Goal: Transaction & Acquisition: Purchase product/service

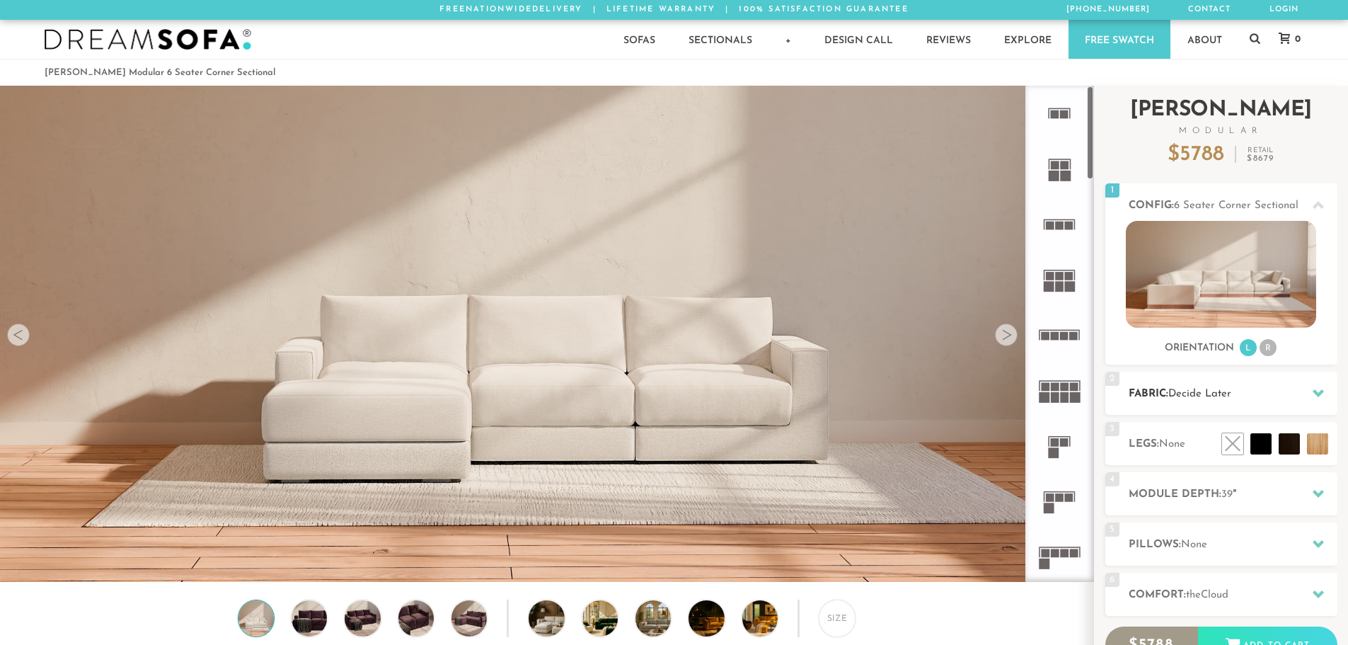
scroll to position [16567, 1337]
click at [1240, 390] on h2 "Fabric: Decide Later" at bounding box center [1232, 394] width 209 height 16
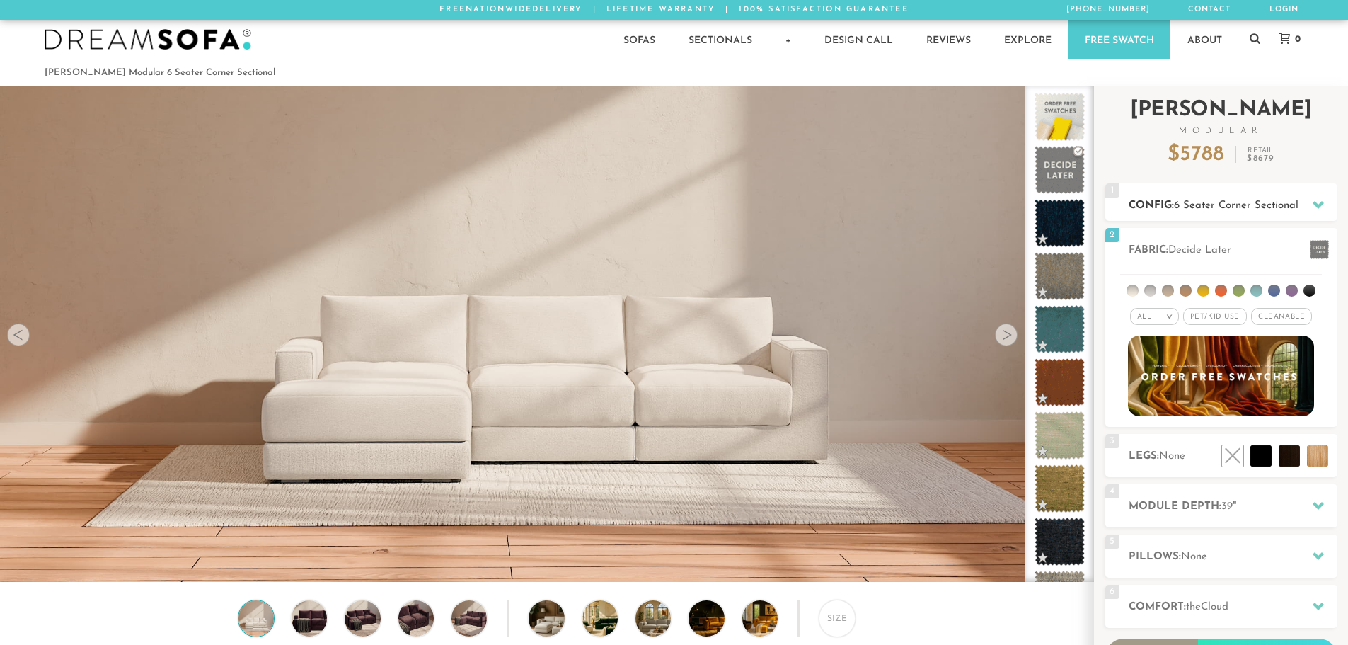
click at [1173, 202] on h2 "Config: 6 Seater Corner Sectional" at bounding box center [1232, 205] width 209 height 16
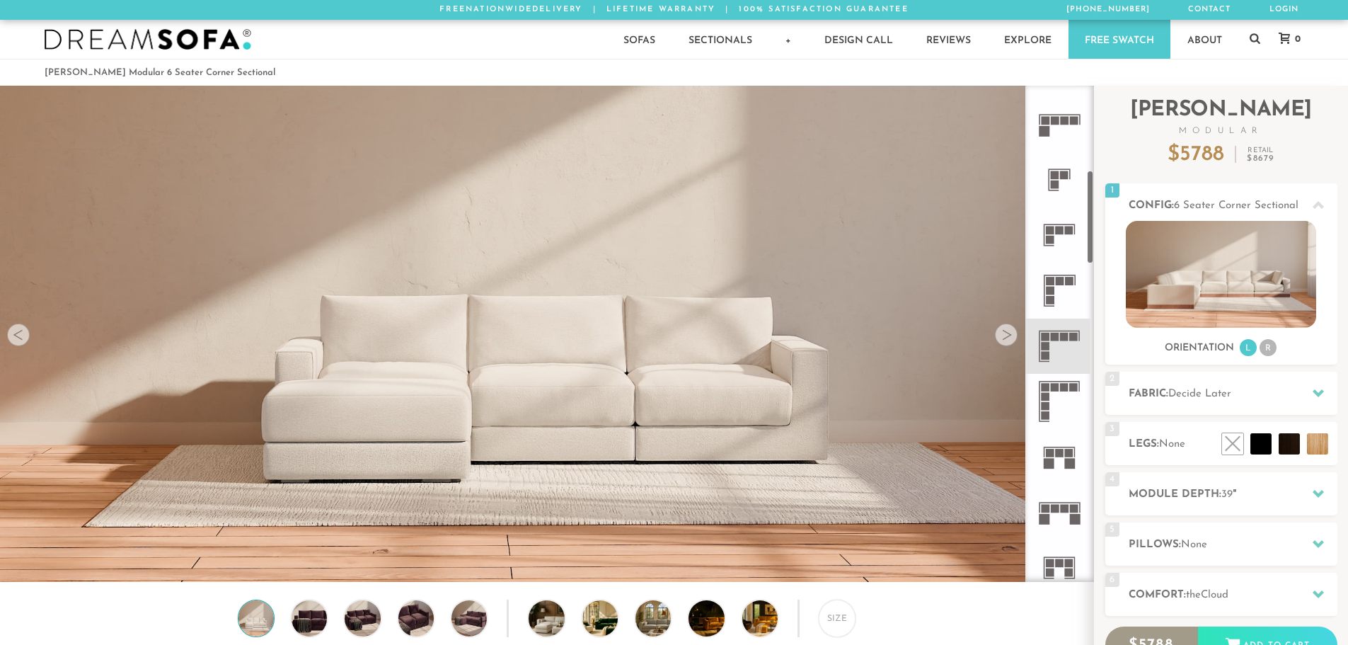
scroll to position [463, 0]
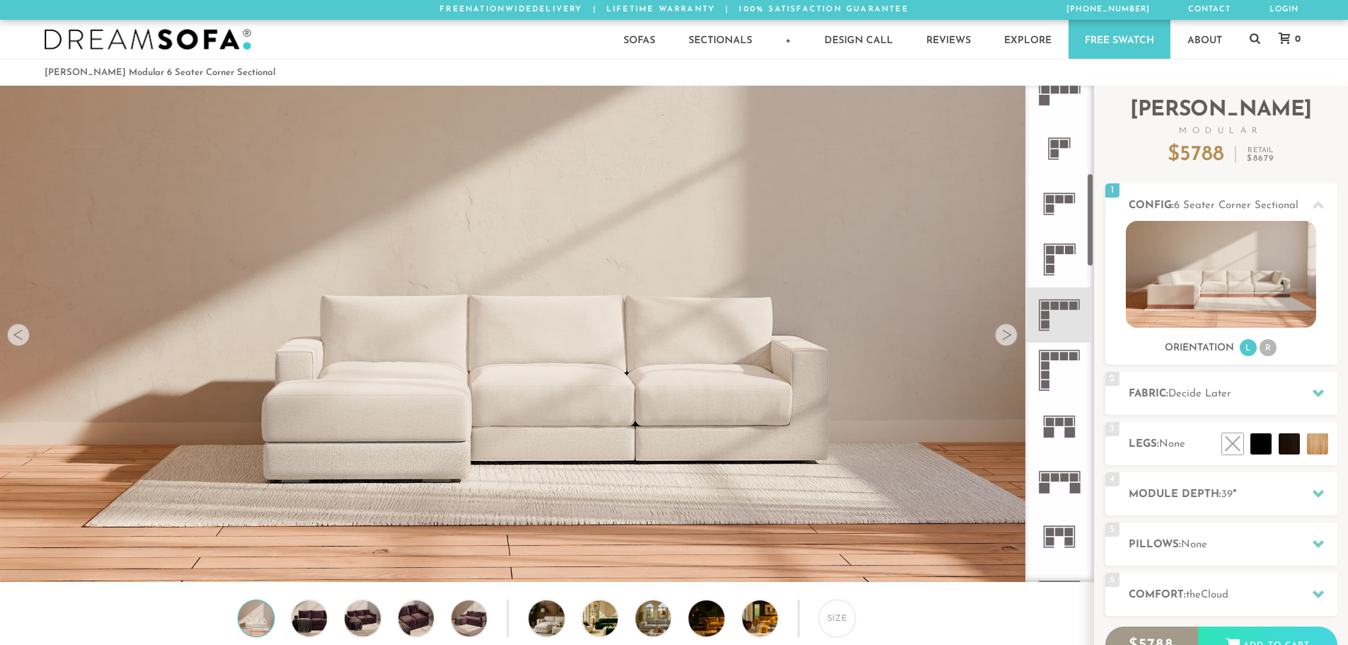
click at [1067, 305] on rect at bounding box center [1064, 305] width 8 height 8
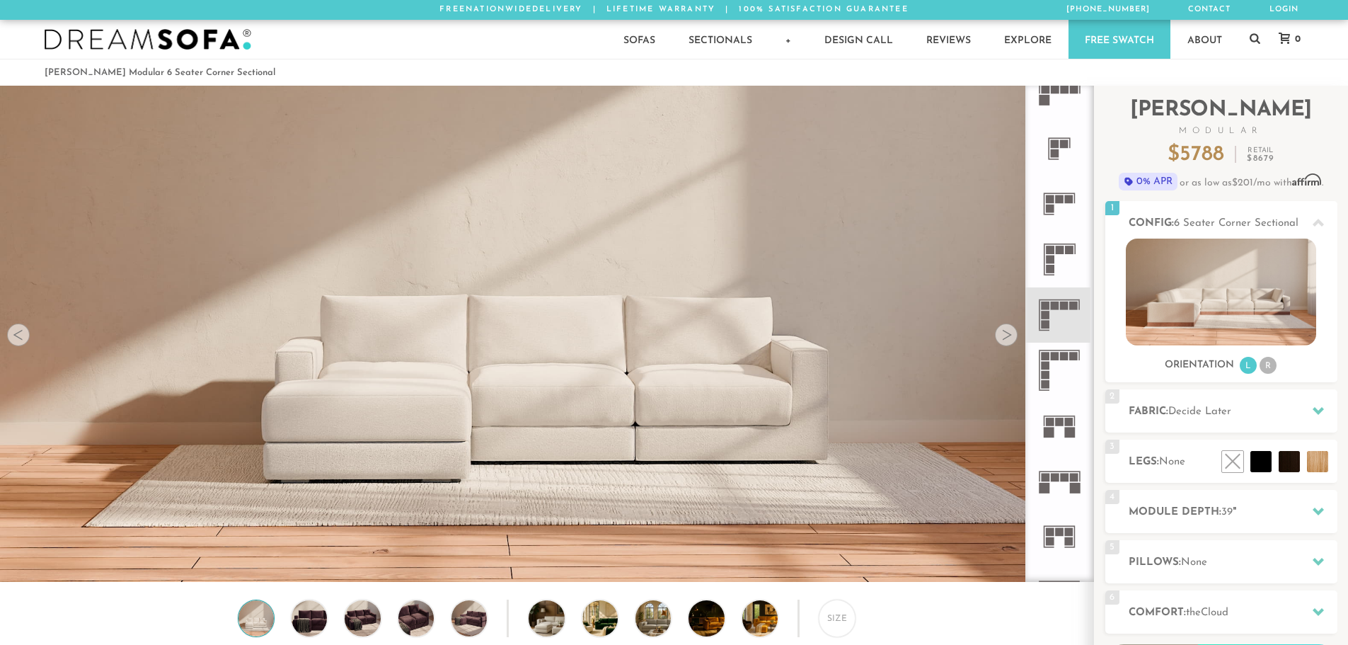
scroll to position [11, 11]
click at [1205, 407] on span "Decide Later" at bounding box center [1199, 411] width 63 height 11
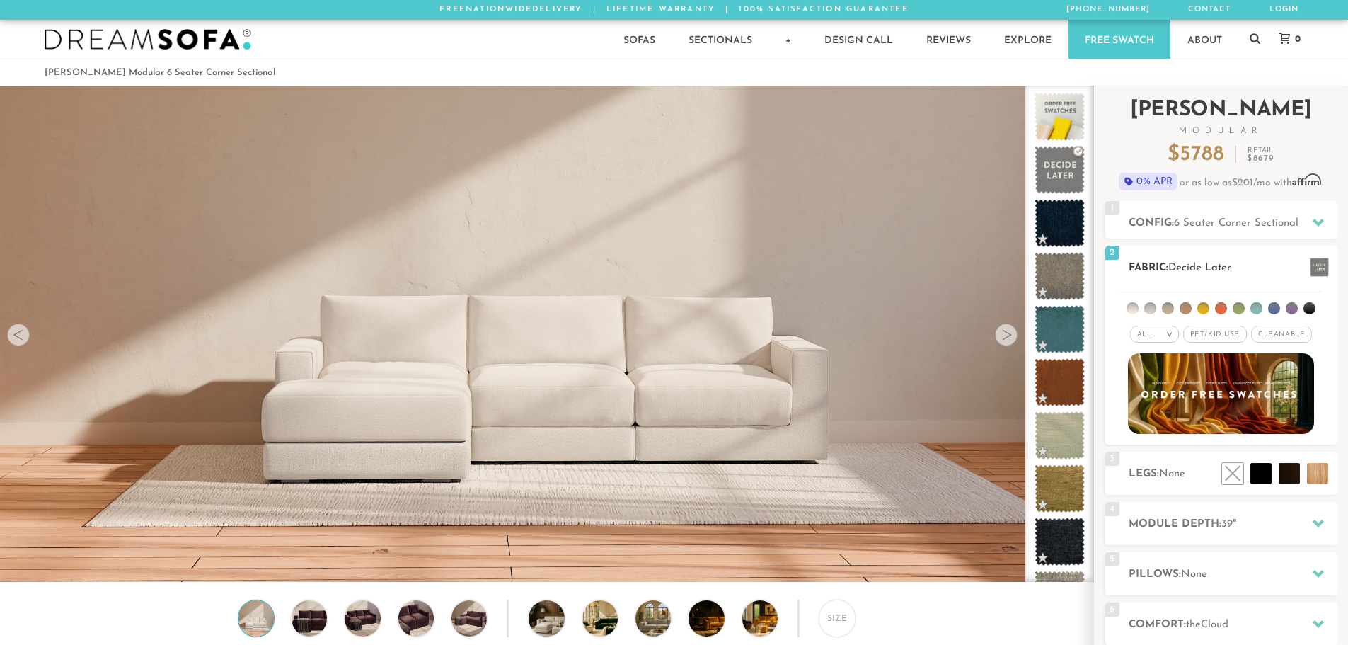
click at [1169, 334] on em ">" at bounding box center [1169, 333] width 11 height 7
click at [1169, 335] on em ">" at bounding box center [1169, 333] width 11 height 7
click at [1158, 456] on li "Luxury" at bounding box center [1154, 454] width 49 height 20
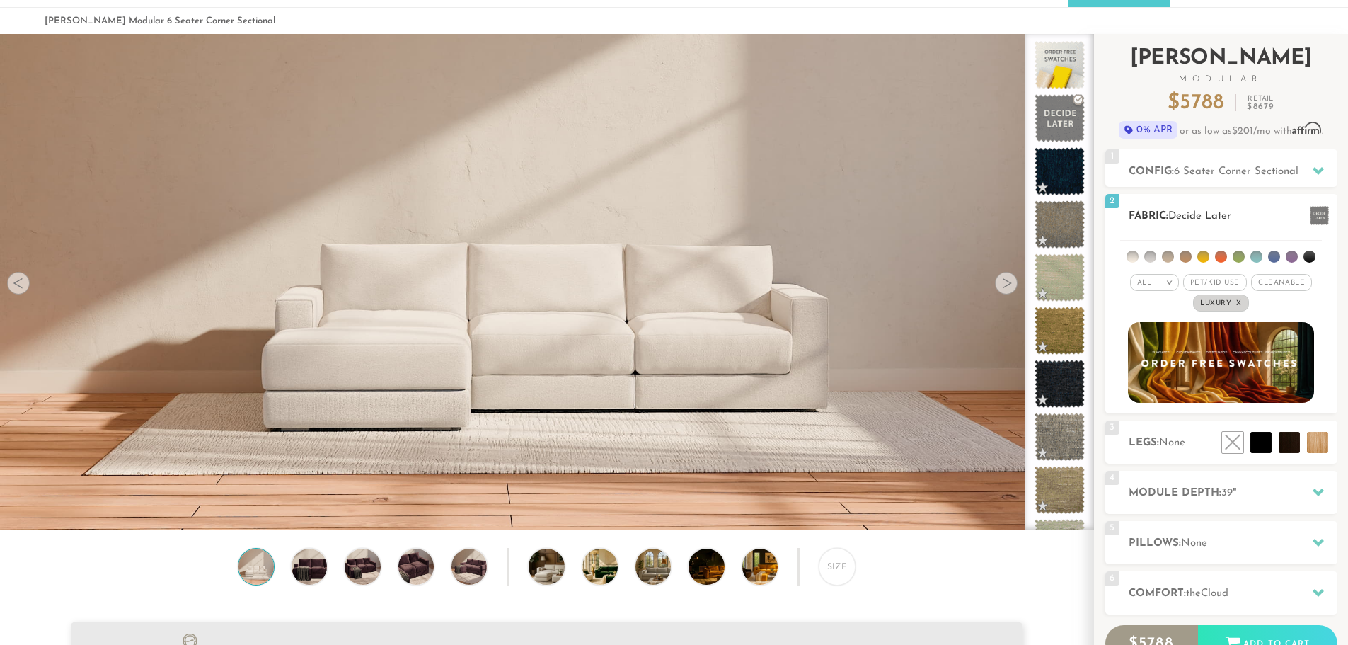
scroll to position [0, 0]
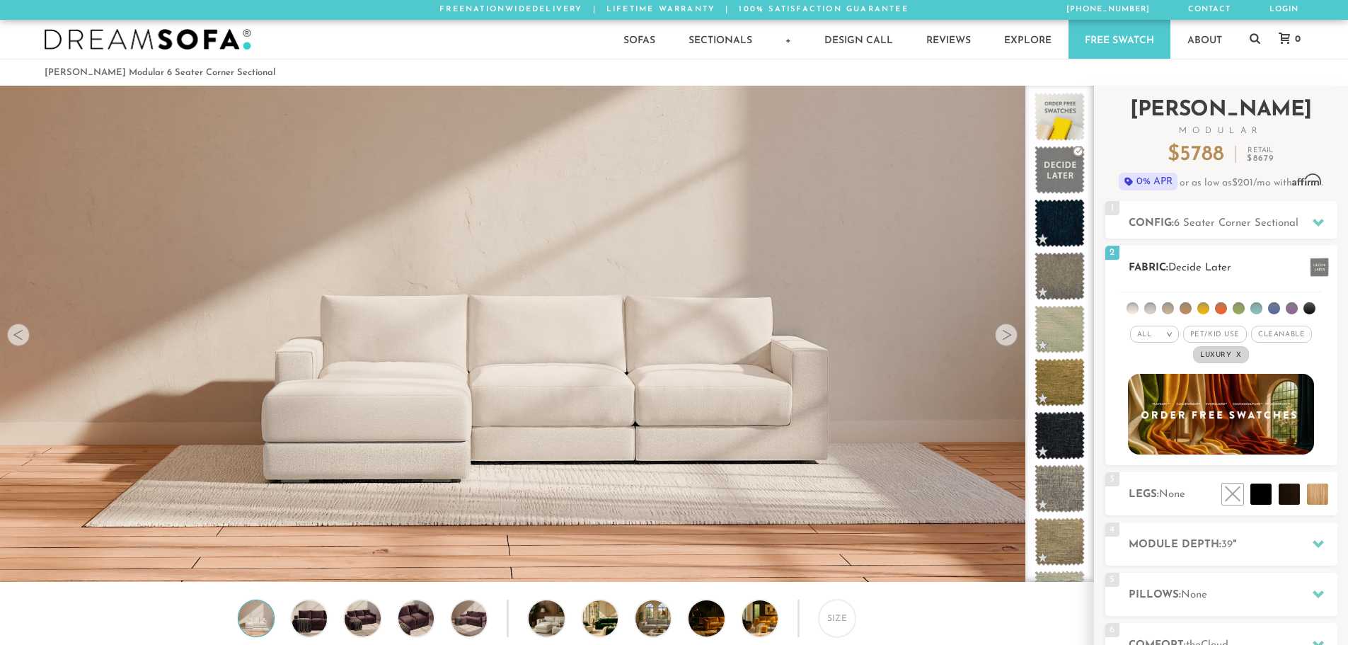
click at [1190, 309] on li at bounding box center [1185, 308] width 12 height 12
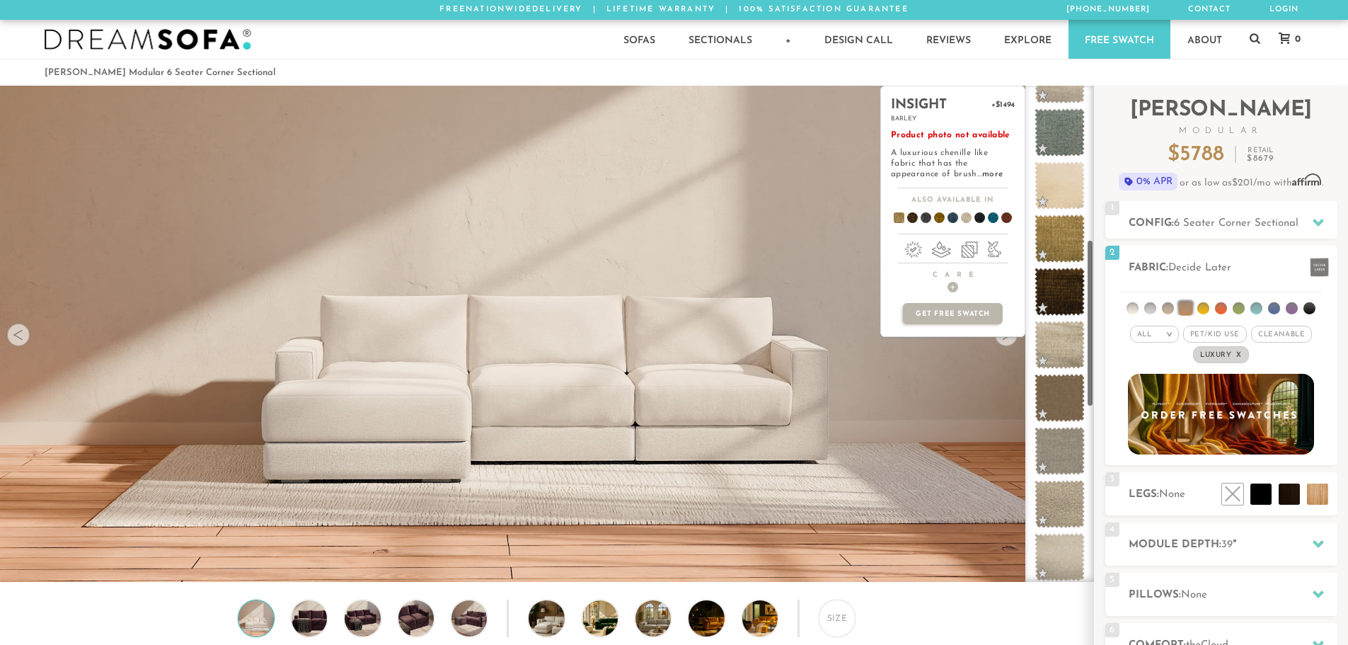
scroll to position [521, 0]
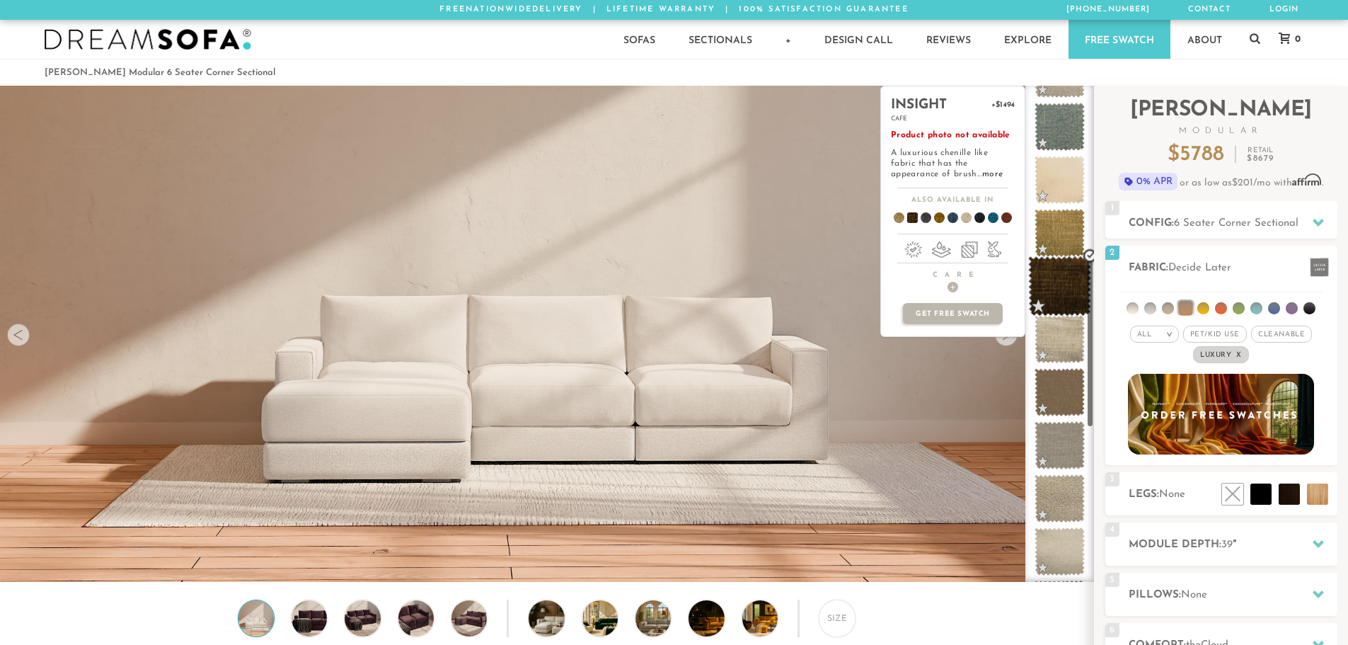
click at [1065, 291] on span at bounding box center [1059, 286] width 63 height 60
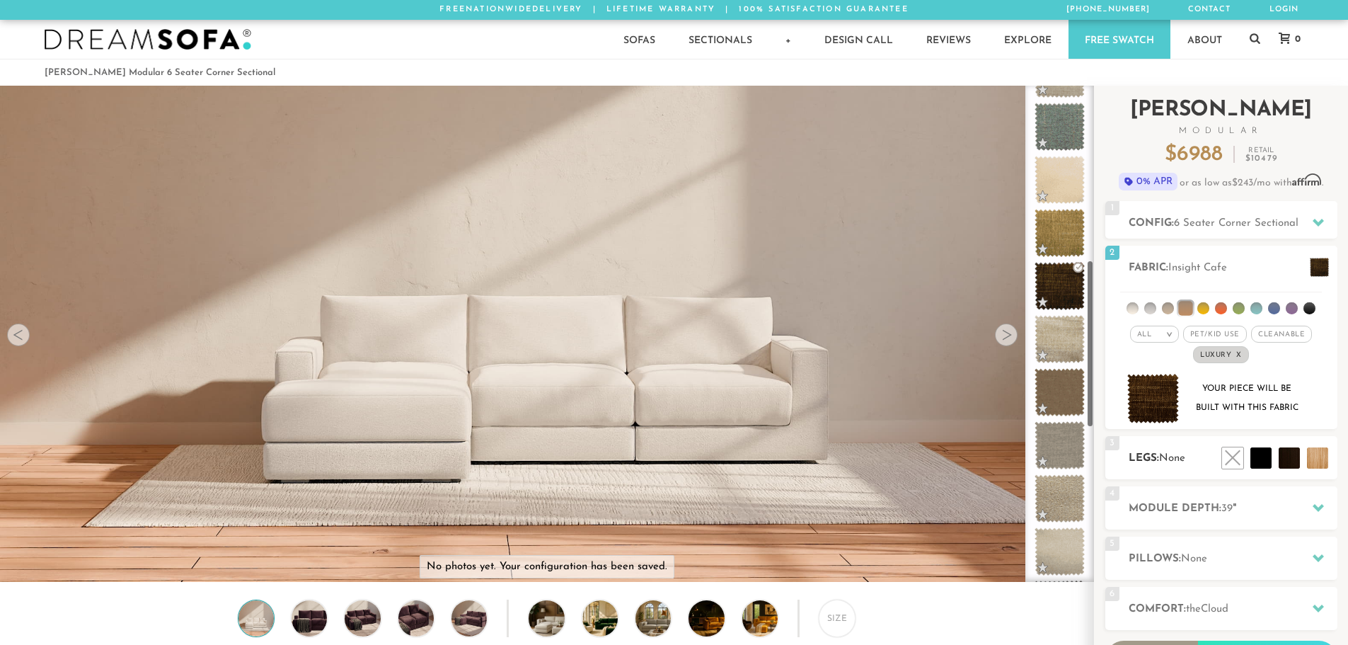
click at [1187, 466] on h2 "Legs: None" at bounding box center [1232, 458] width 209 height 16
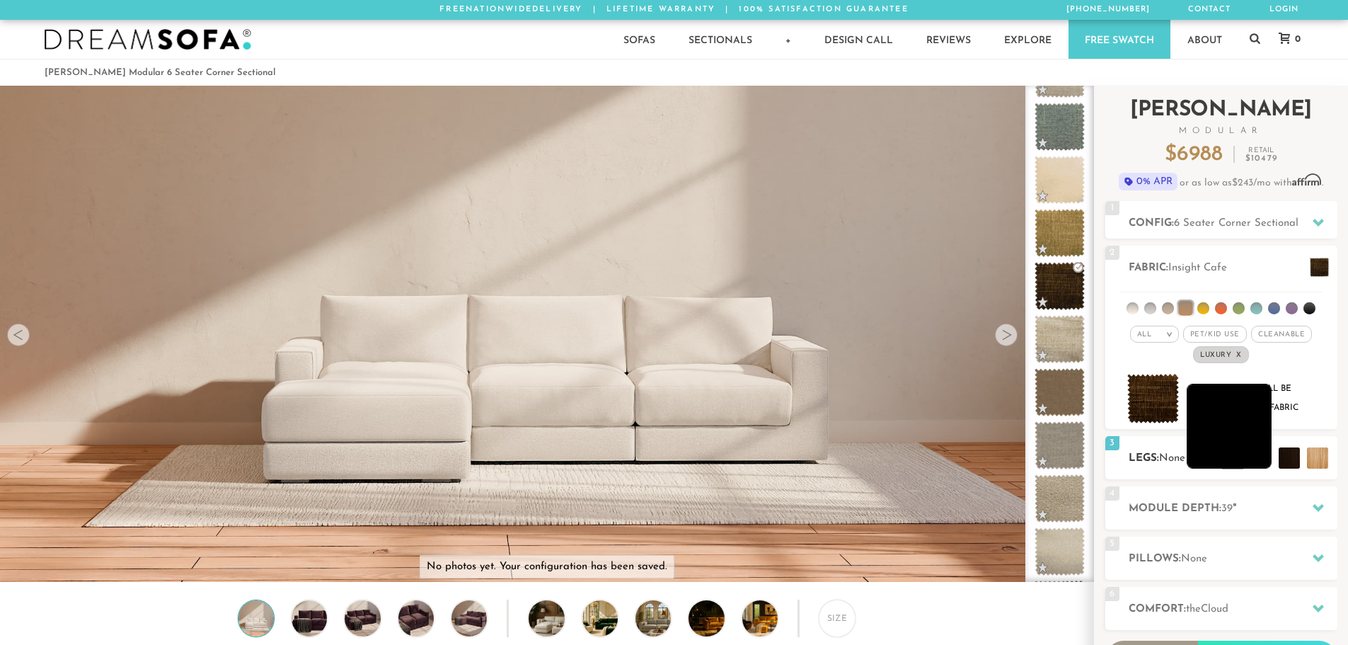
click at [1255, 458] on li at bounding box center [1228, 425] width 85 height 85
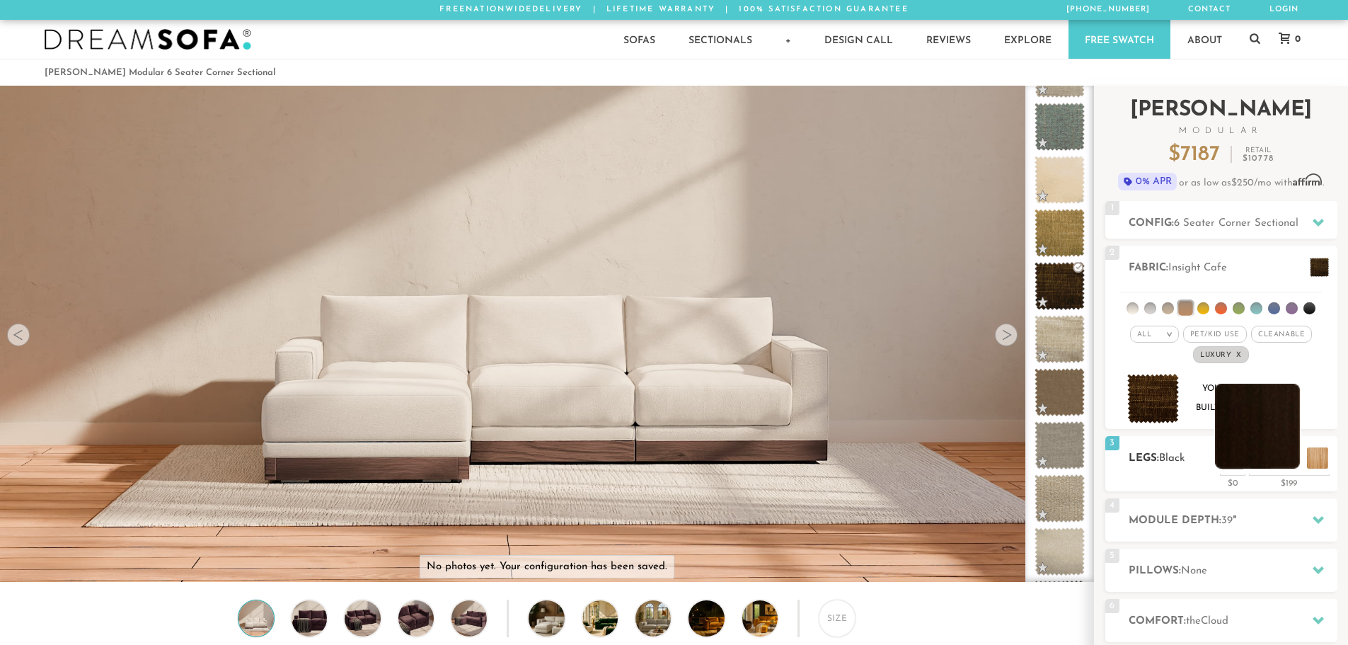
click at [1295, 460] on li at bounding box center [1257, 425] width 85 height 85
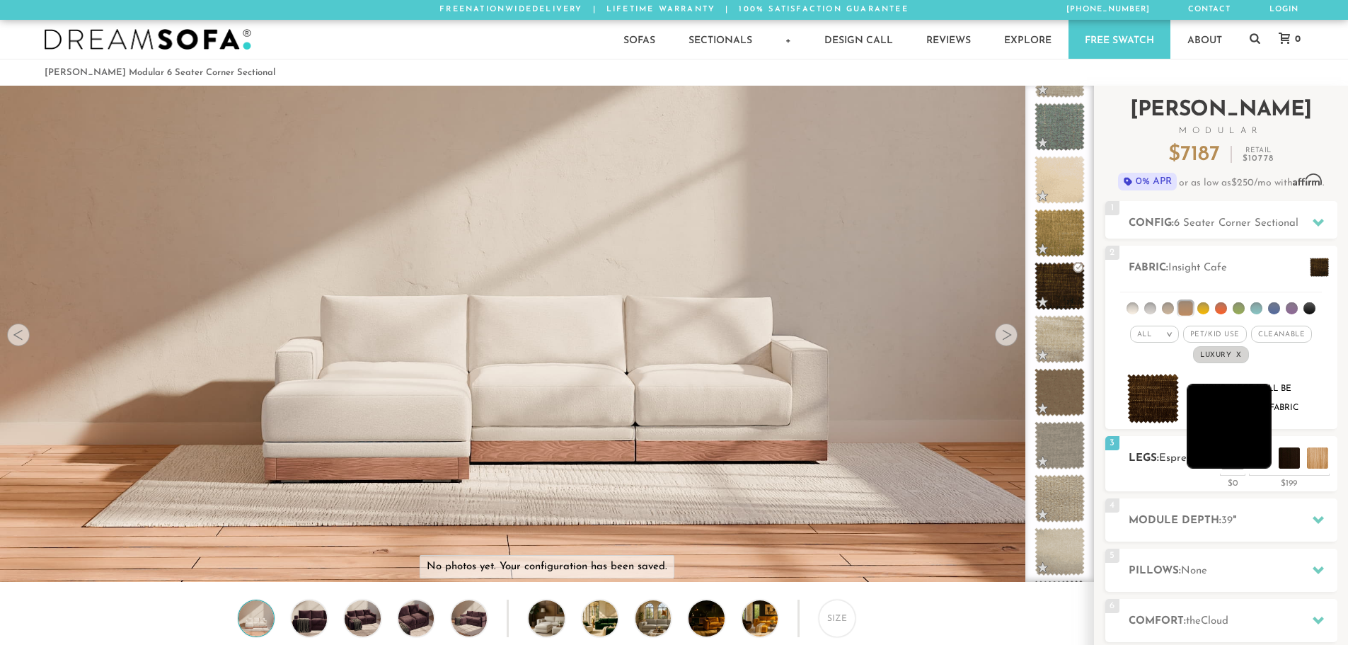
click at [1257, 461] on li at bounding box center [1228, 425] width 85 height 85
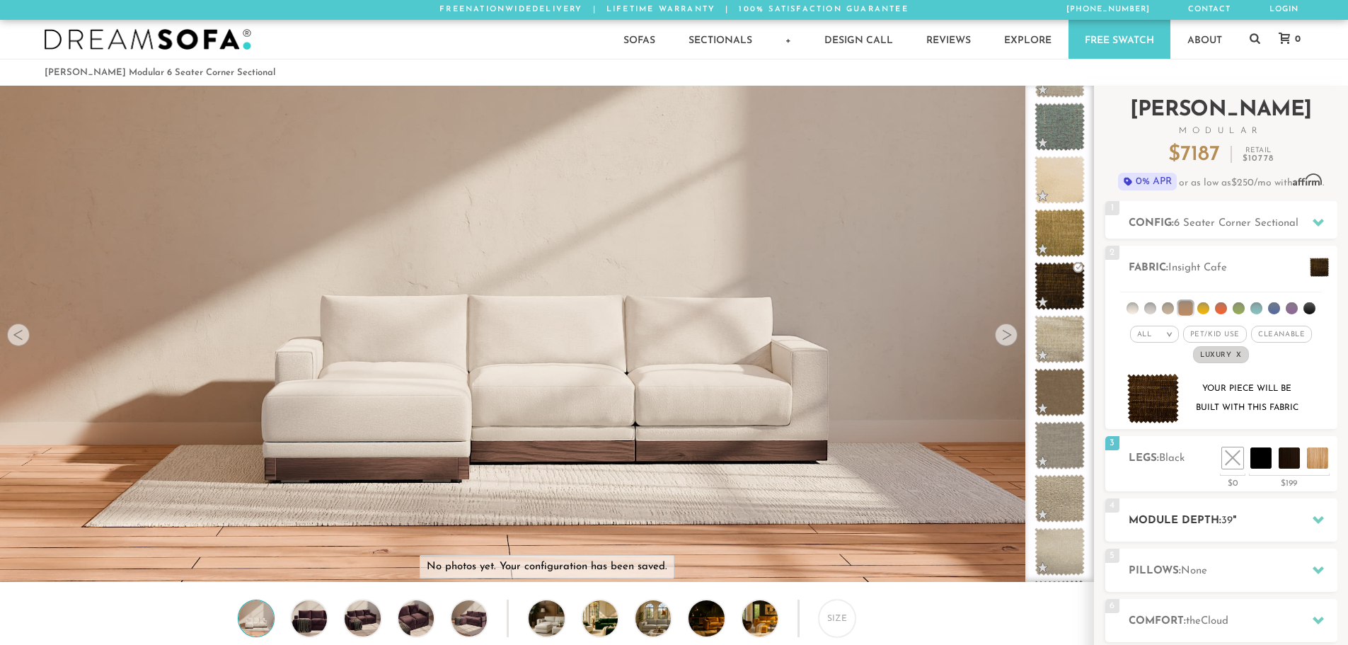
click at [1194, 507] on div "4 Module Depth: 39 "" at bounding box center [1221, 519] width 232 height 43
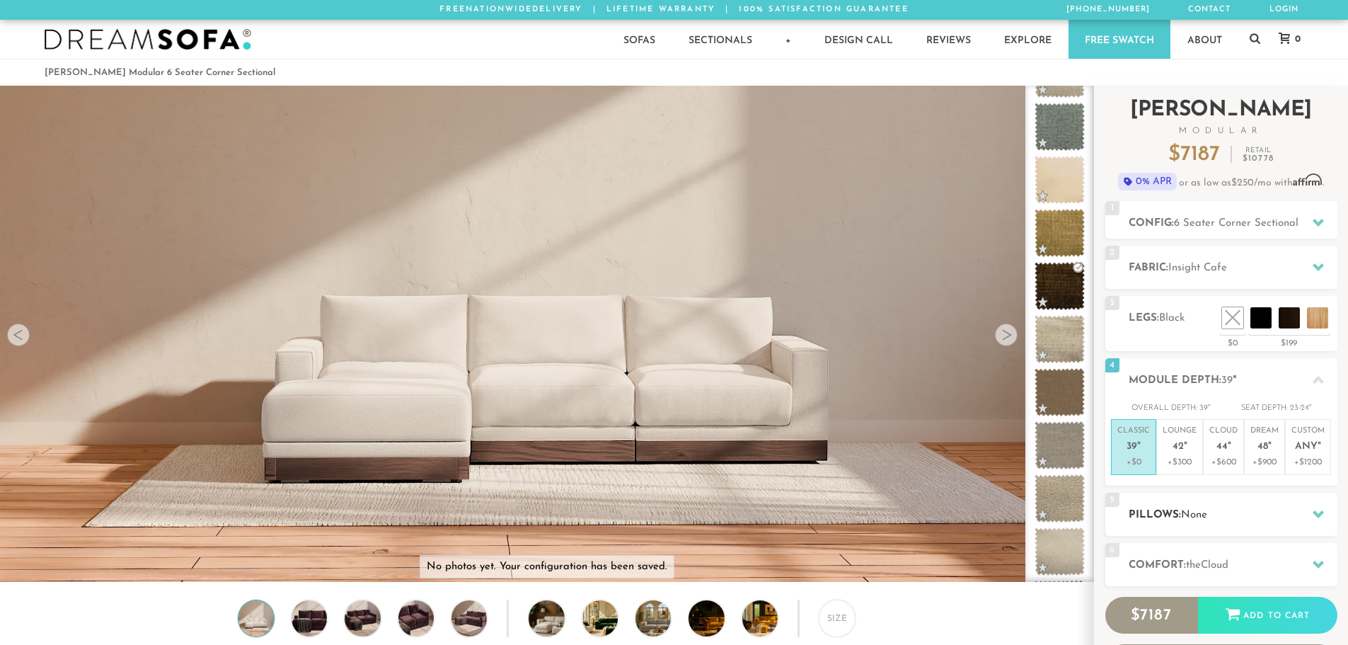
click at [1191, 505] on div "5 Pillows: None" at bounding box center [1221, 513] width 232 height 43
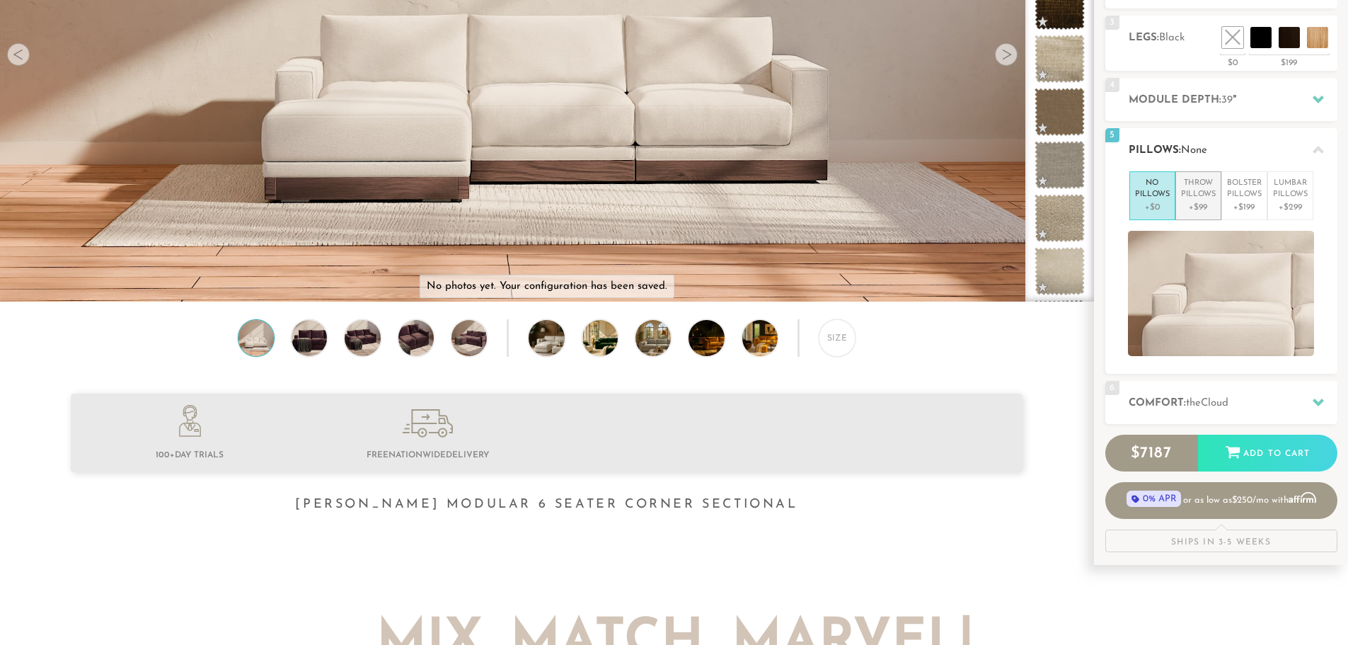
scroll to position [283, 0]
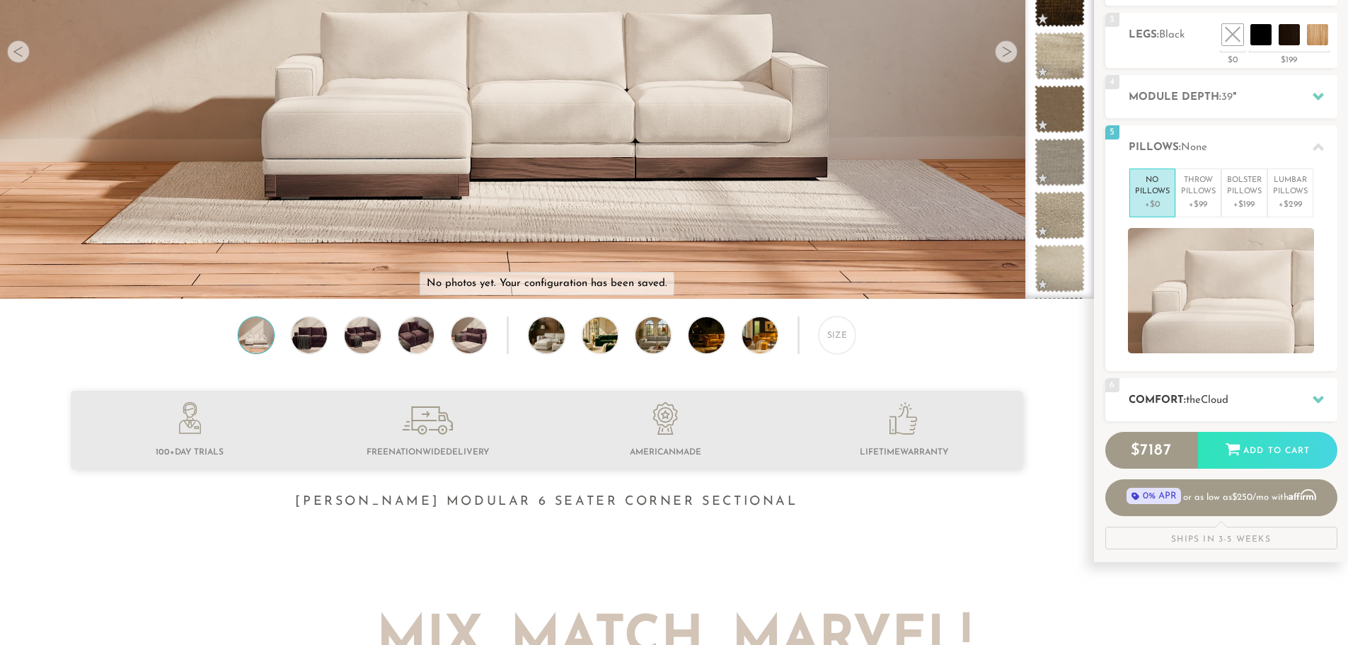
click at [1191, 398] on span "the" at bounding box center [1193, 400] width 15 height 11
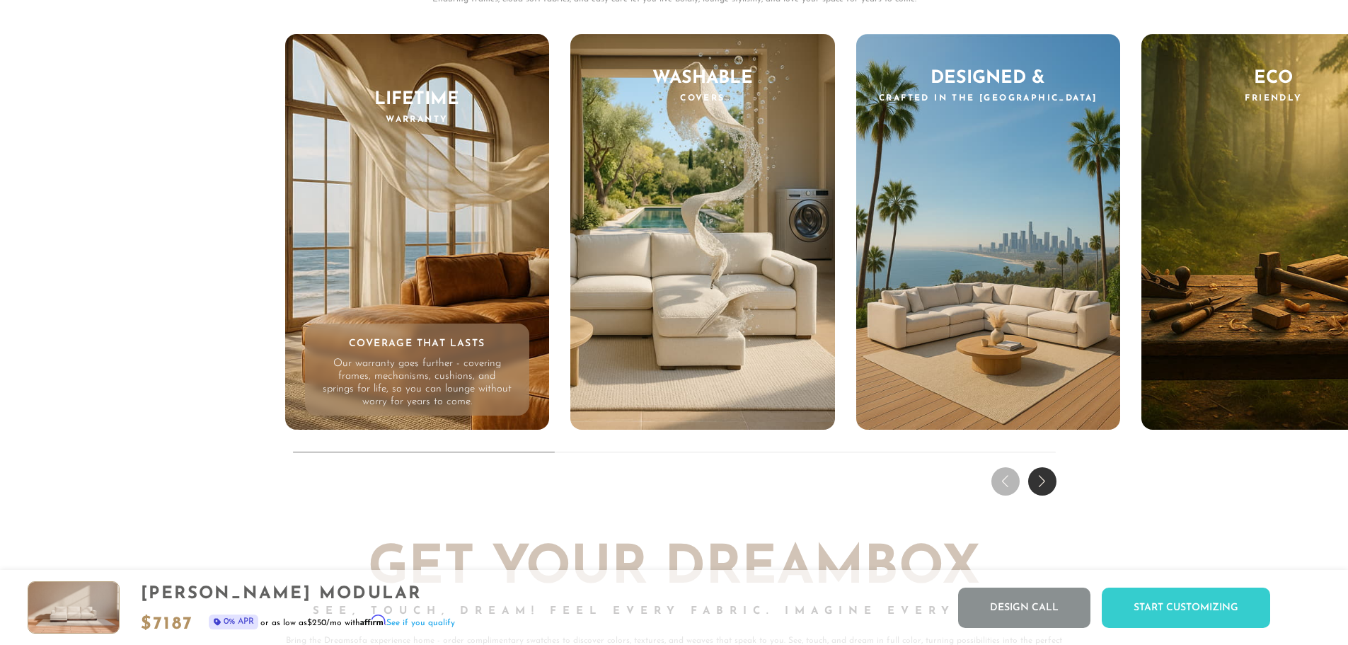
scroll to position [14167, 0]
